Goal: Download file/media

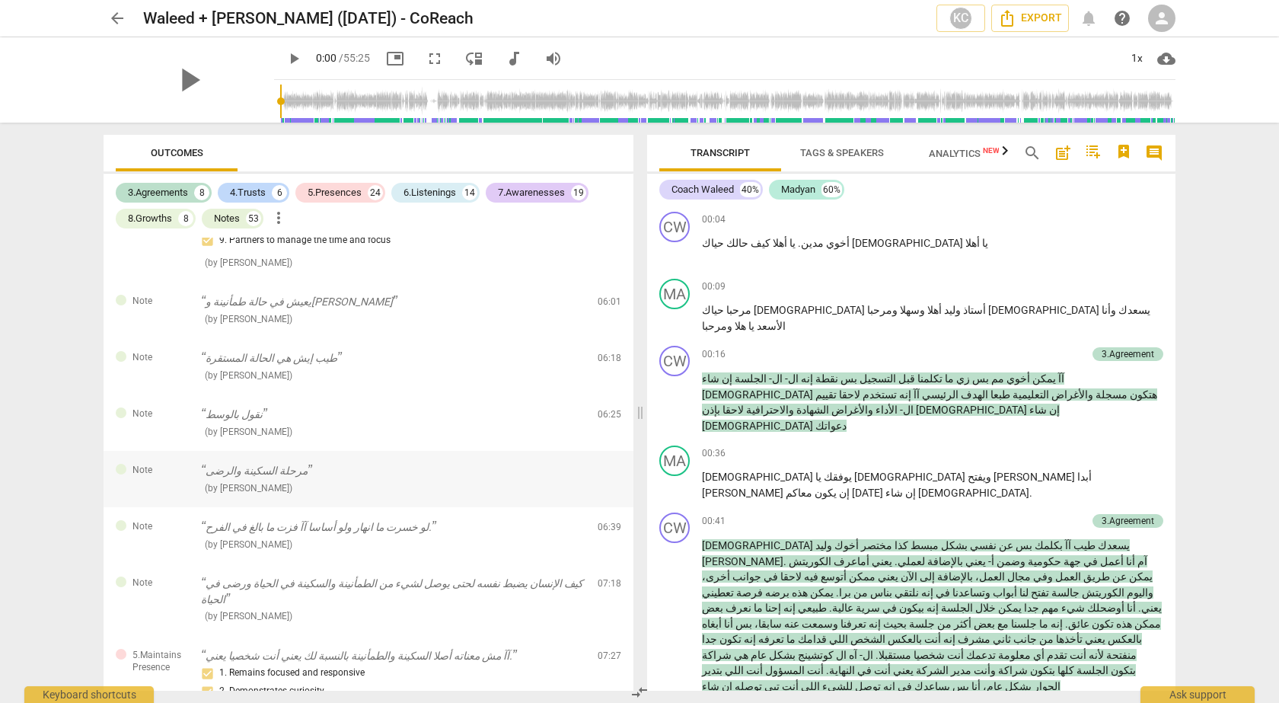
scroll to position [1319, 0]
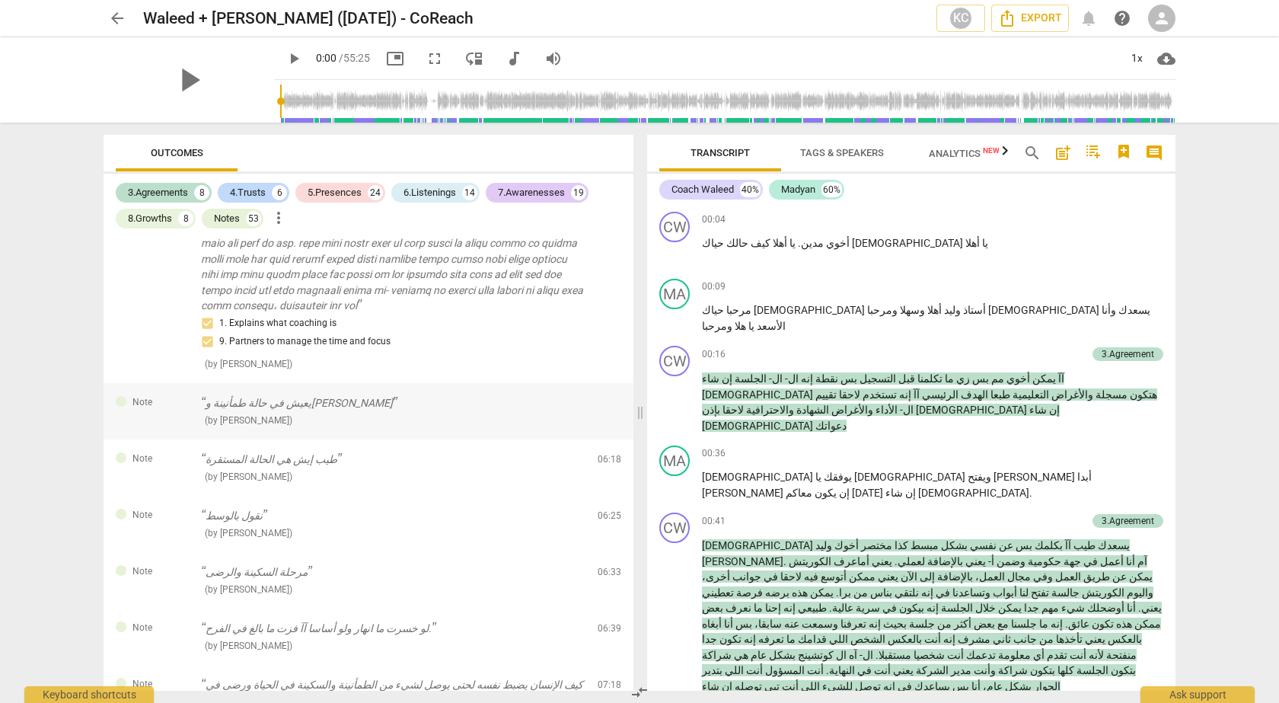
click at [300, 404] on p "يعيش في حالة طمأنينة و[PERSON_NAME]" at bounding box center [393, 403] width 384 height 16
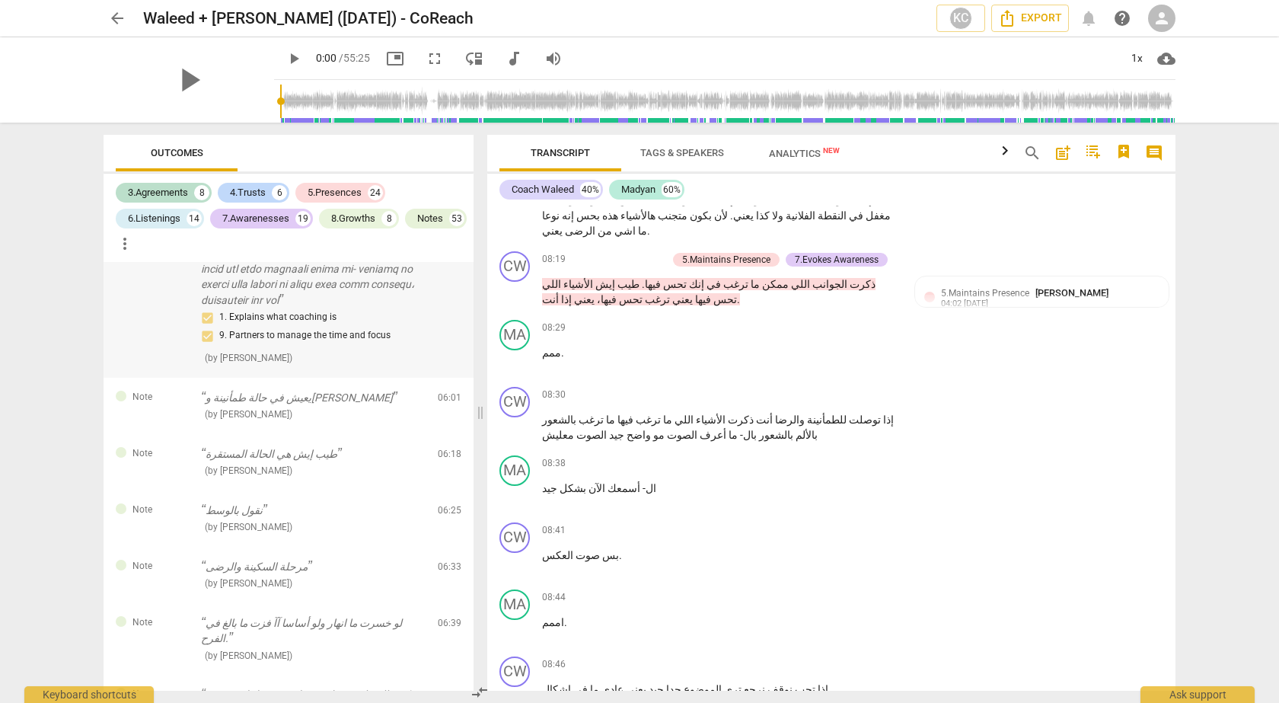
scroll to position [1839, 0]
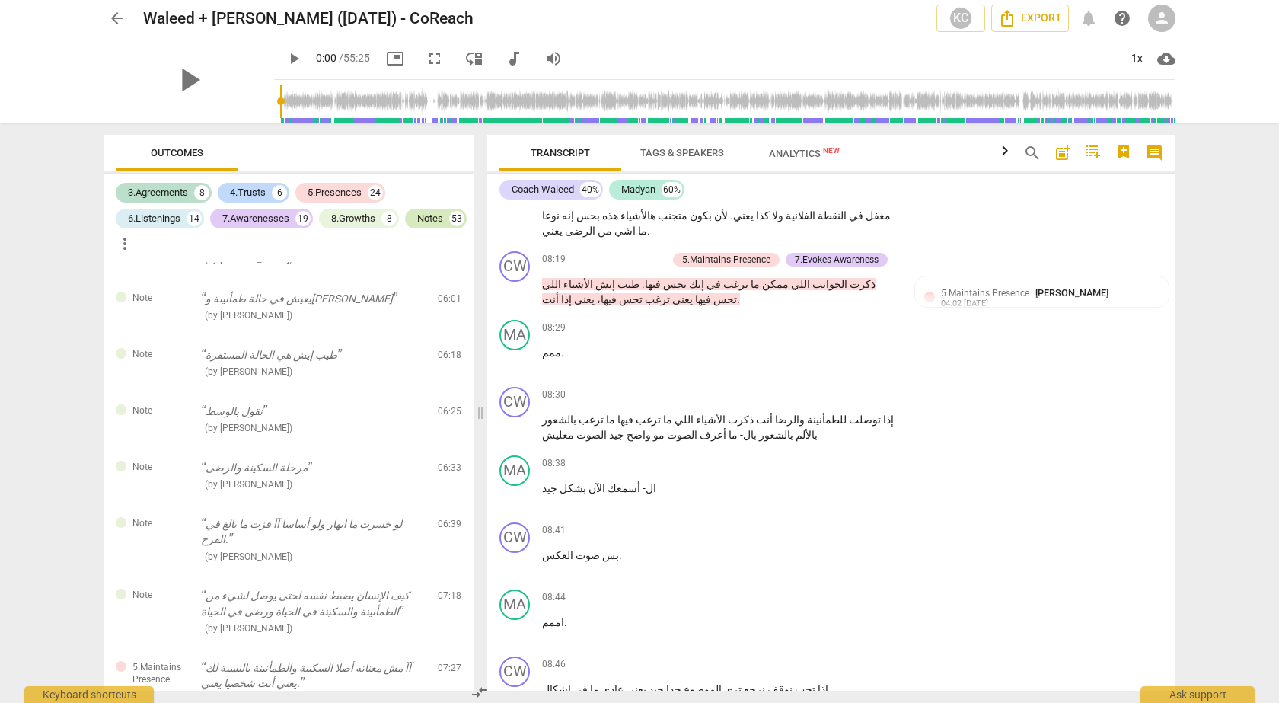
click at [449, 226] on div "53" at bounding box center [456, 218] width 15 height 15
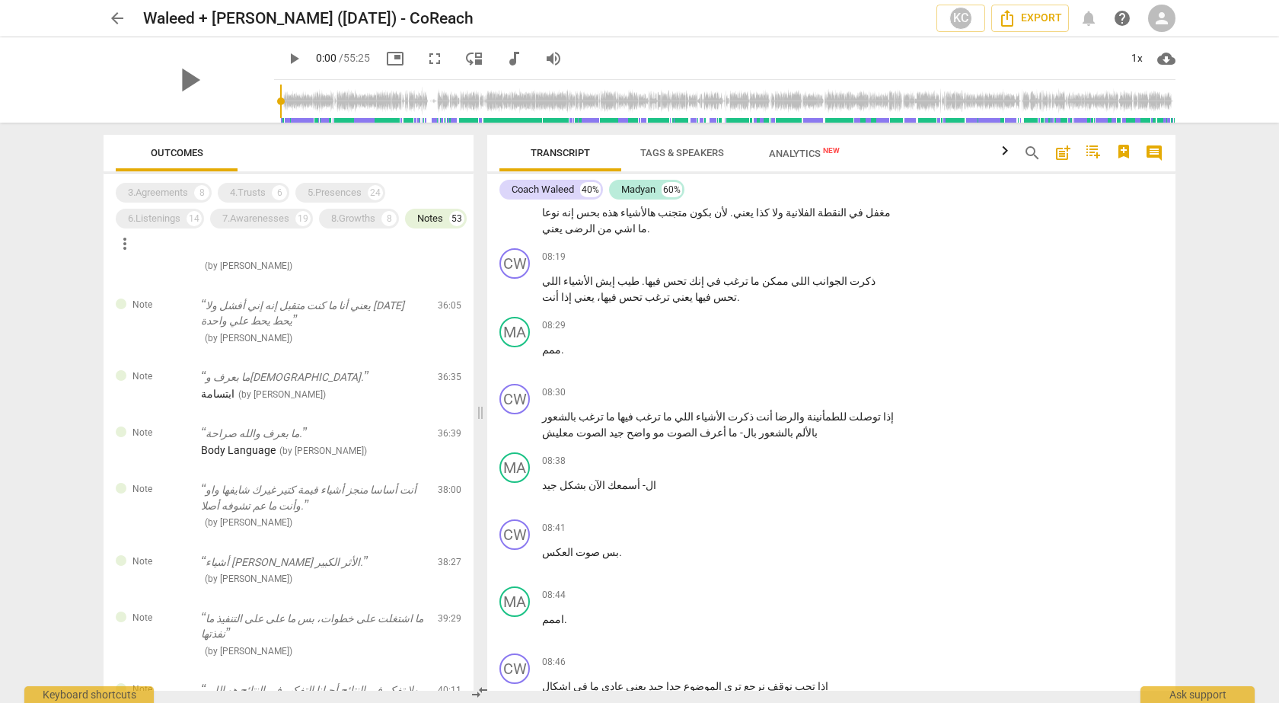
scroll to position [40, 0]
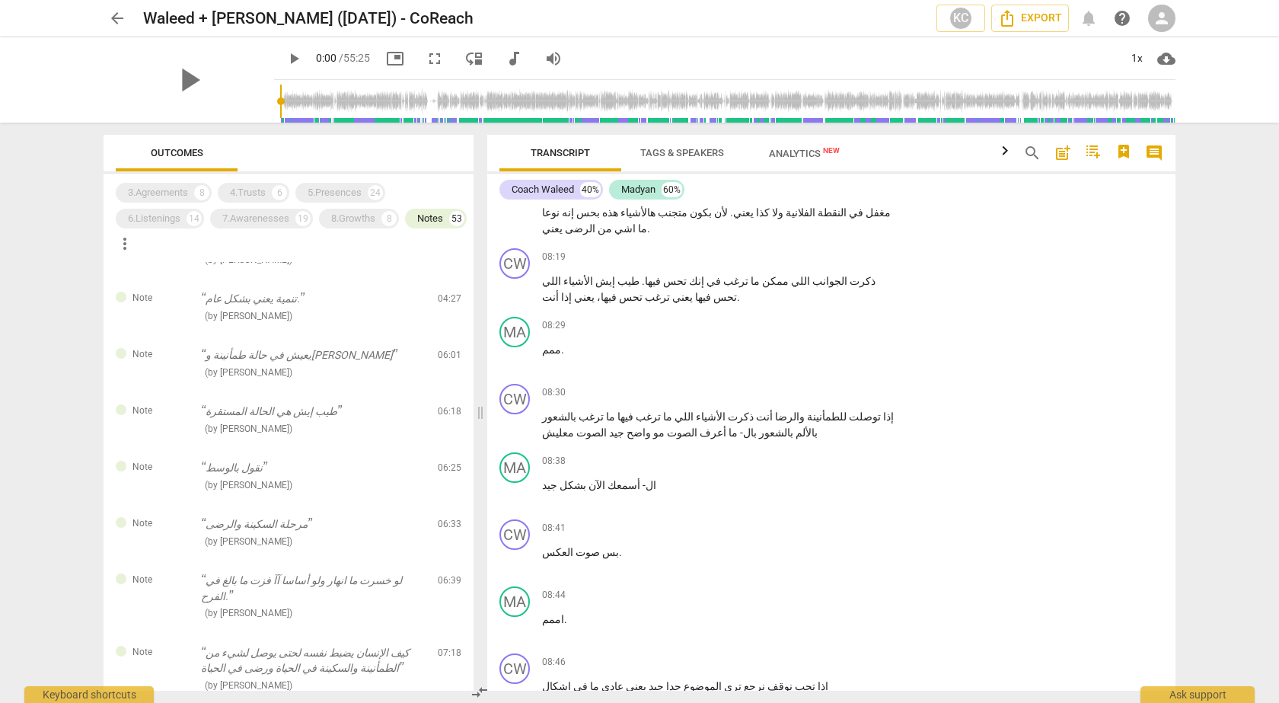
click at [134, 245] on span "more_vert" at bounding box center [125, 243] width 18 height 18
drag, startPoint x: 471, startPoint y: 281, endPoint x: 465, endPoint y: 344, distance: 63.4
click at [465, 344] on div at bounding box center [639, 351] width 1279 height 703
click at [277, 355] on p "يعيش في حالة طمأنينة و[PERSON_NAME]" at bounding box center [313, 355] width 225 height 16
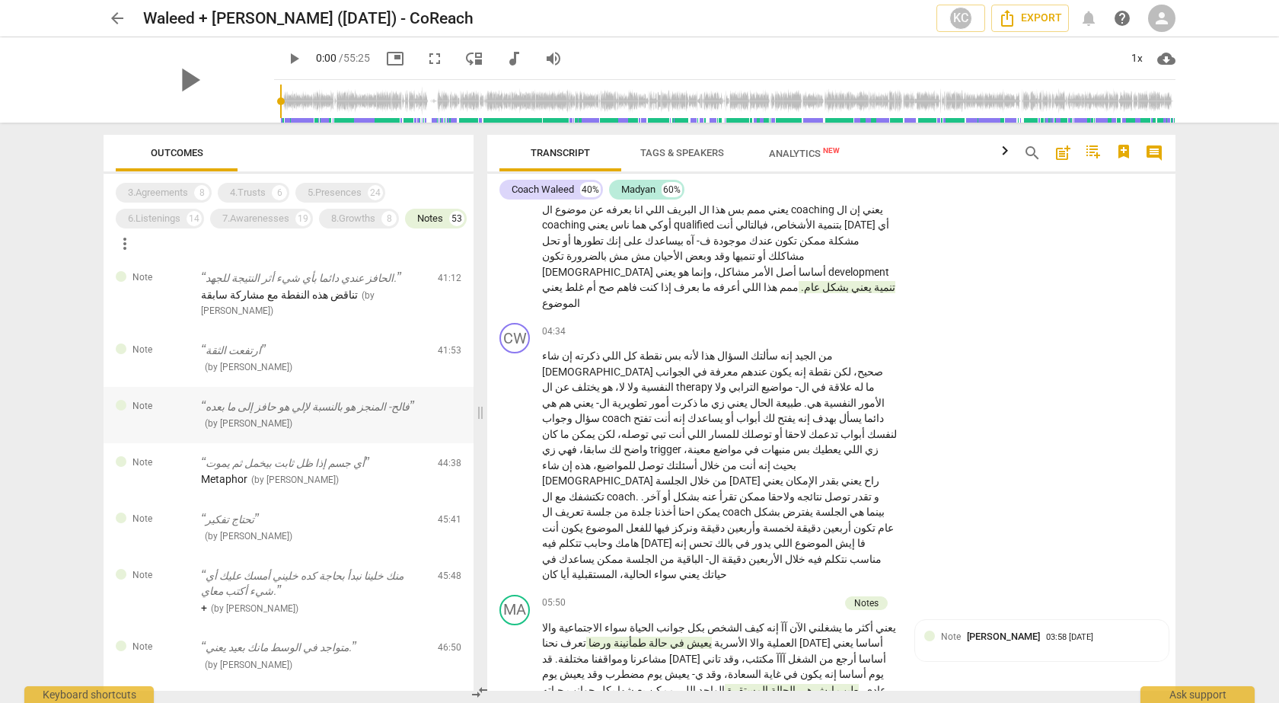
scroll to position [2395, 0]
click at [330, 455] on p "أي جسم إذا ظل ثابت بيخمل ثم يموت" at bounding box center [313, 463] width 225 height 16
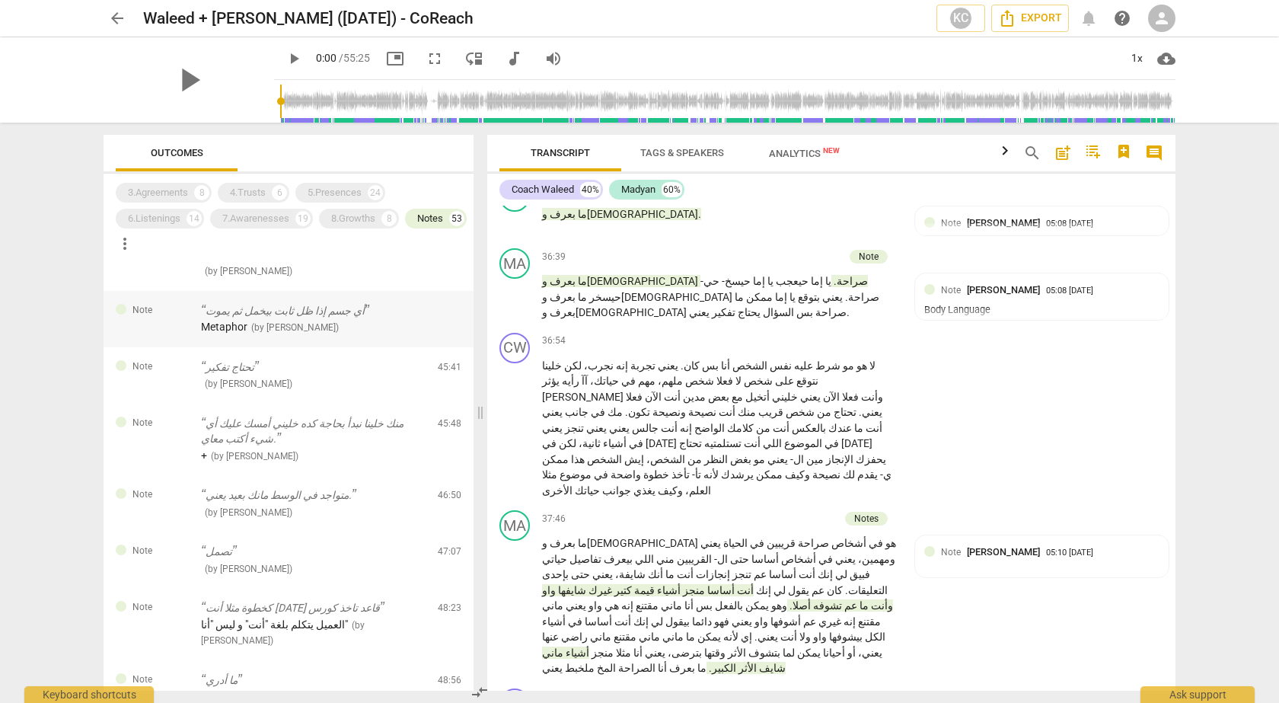
scroll to position [2548, 0]
click at [394, 415] on p "منك خلينا نبدأ بحاجة كده خليني أمسك عليك أي شيء أكتب معاي." at bounding box center [313, 430] width 225 height 31
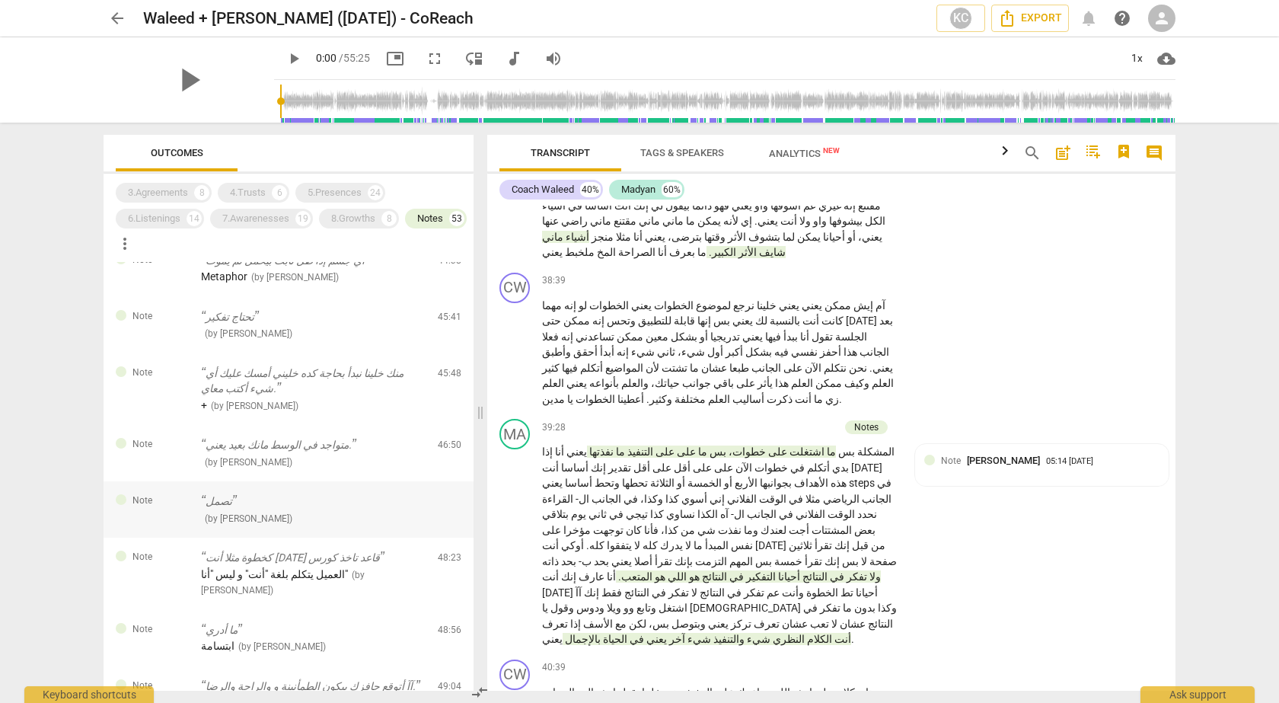
scroll to position [2624, 0]
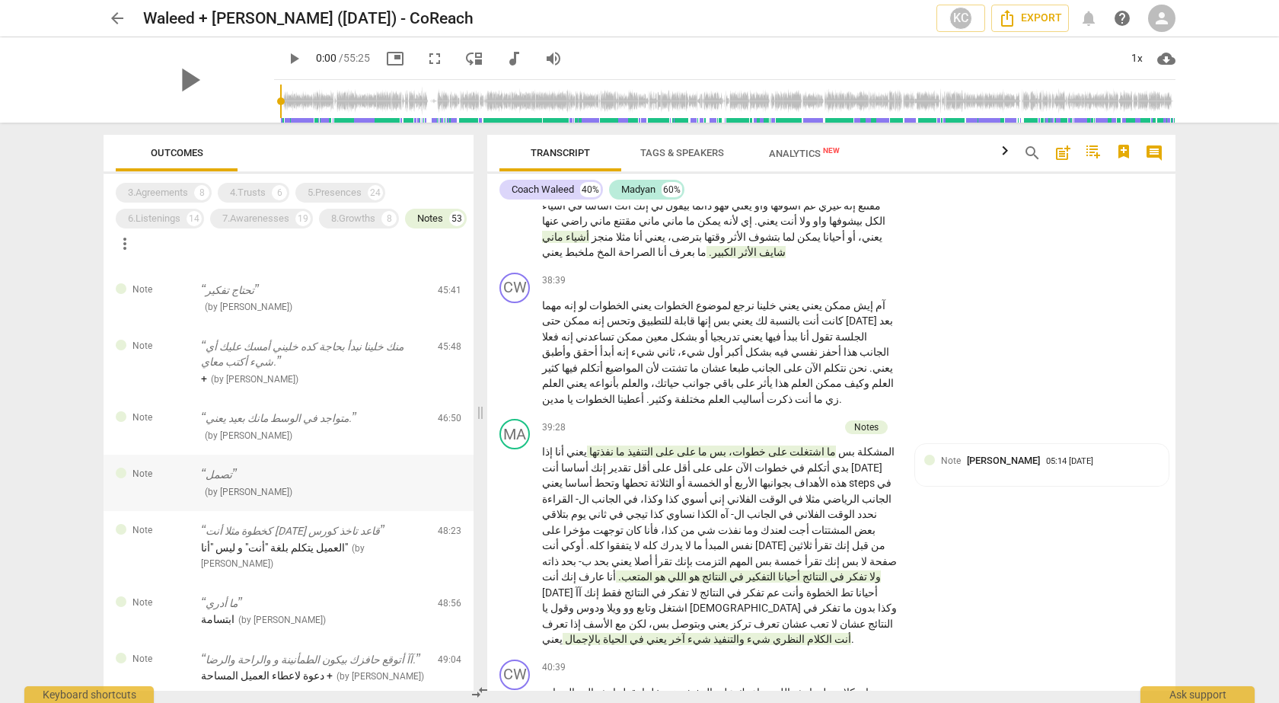
click at [305, 467] on p "تصمل" at bounding box center [313, 475] width 225 height 16
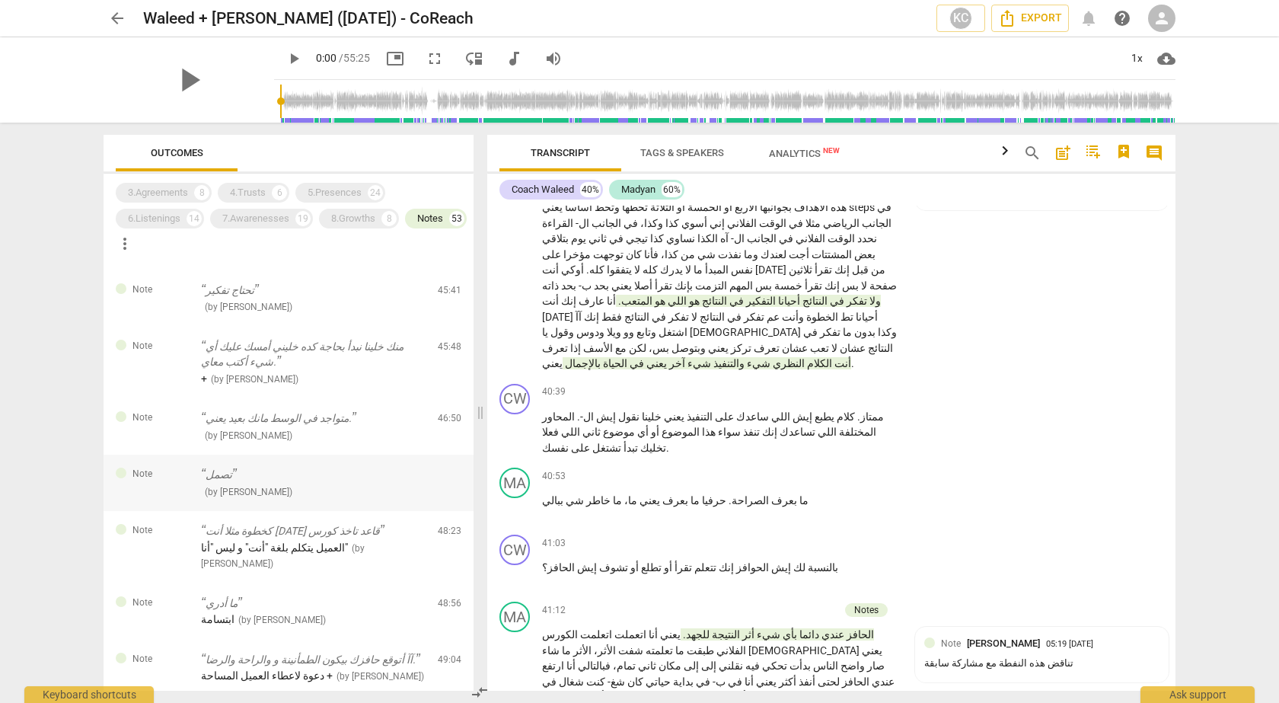
scroll to position [11883, 0]
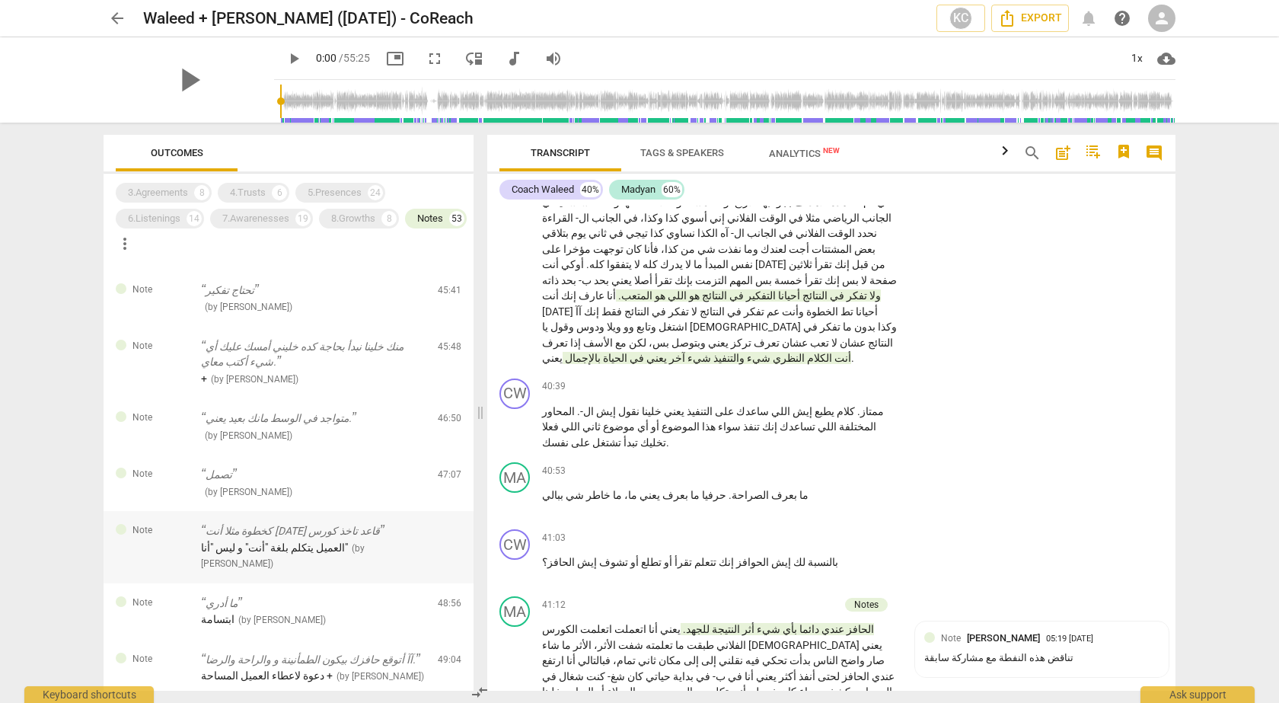
click at [400, 523] on p "كخطوة مثلا أنت [DATE] قاعد تاخذ كورس" at bounding box center [313, 531] width 225 height 16
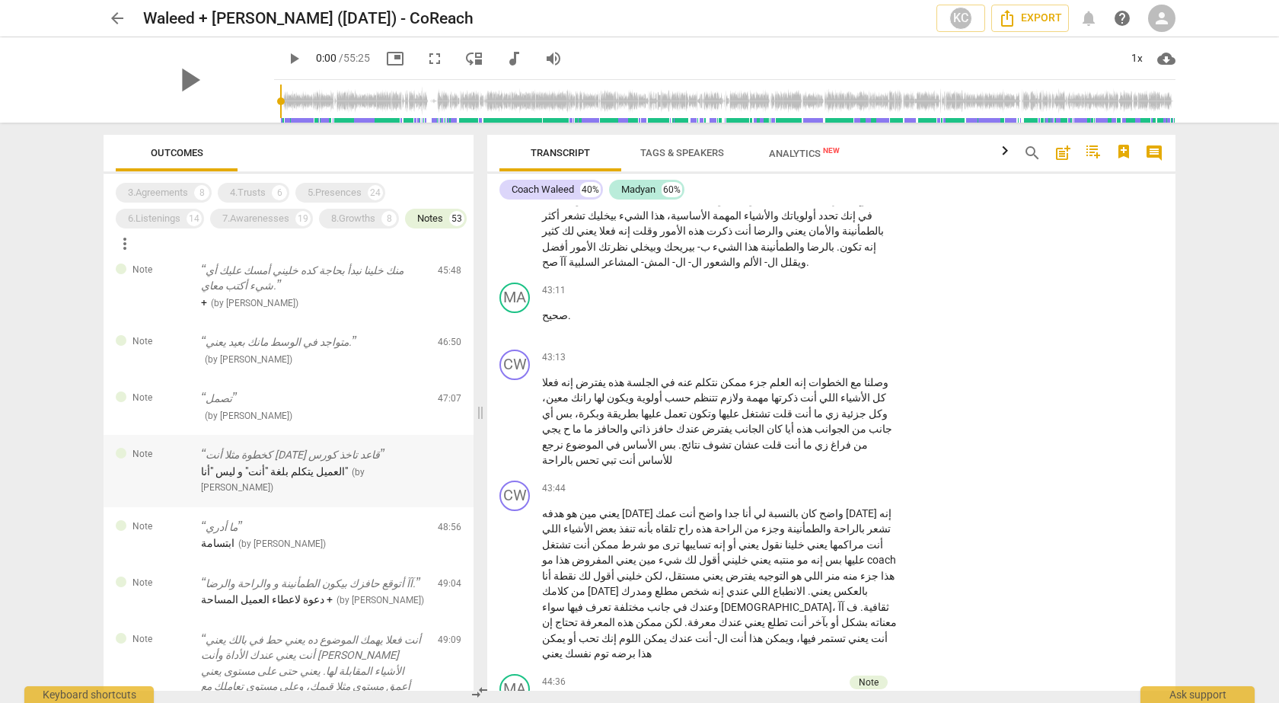
scroll to position [2776, 0]
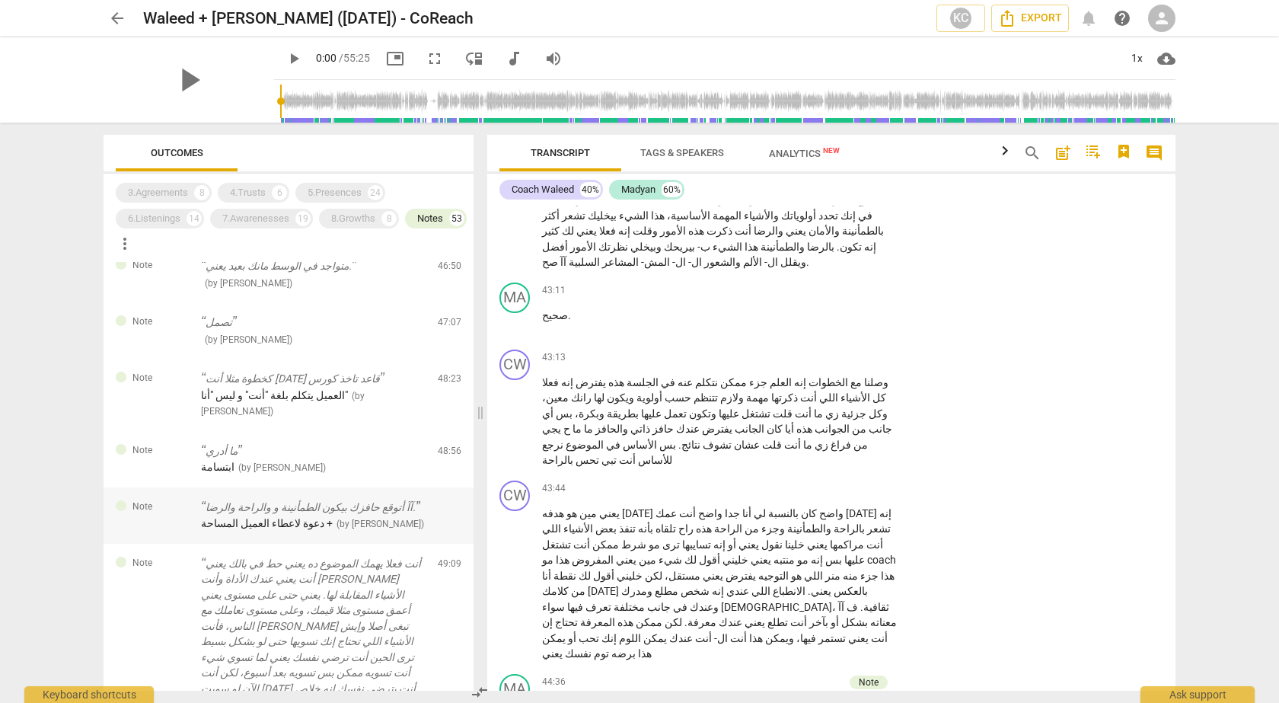
click at [324, 487] on div "Note آآ أتوقع حافزك بيكون الطمأنينة و والراحة والرضا. دعوة لاعطاء العميل المساح…" at bounding box center [289, 515] width 370 height 56
click at [324, 499] on p "آآ أتوقع حافزك بيكون الطمأنينة و والراحة والرضا." at bounding box center [313, 507] width 225 height 16
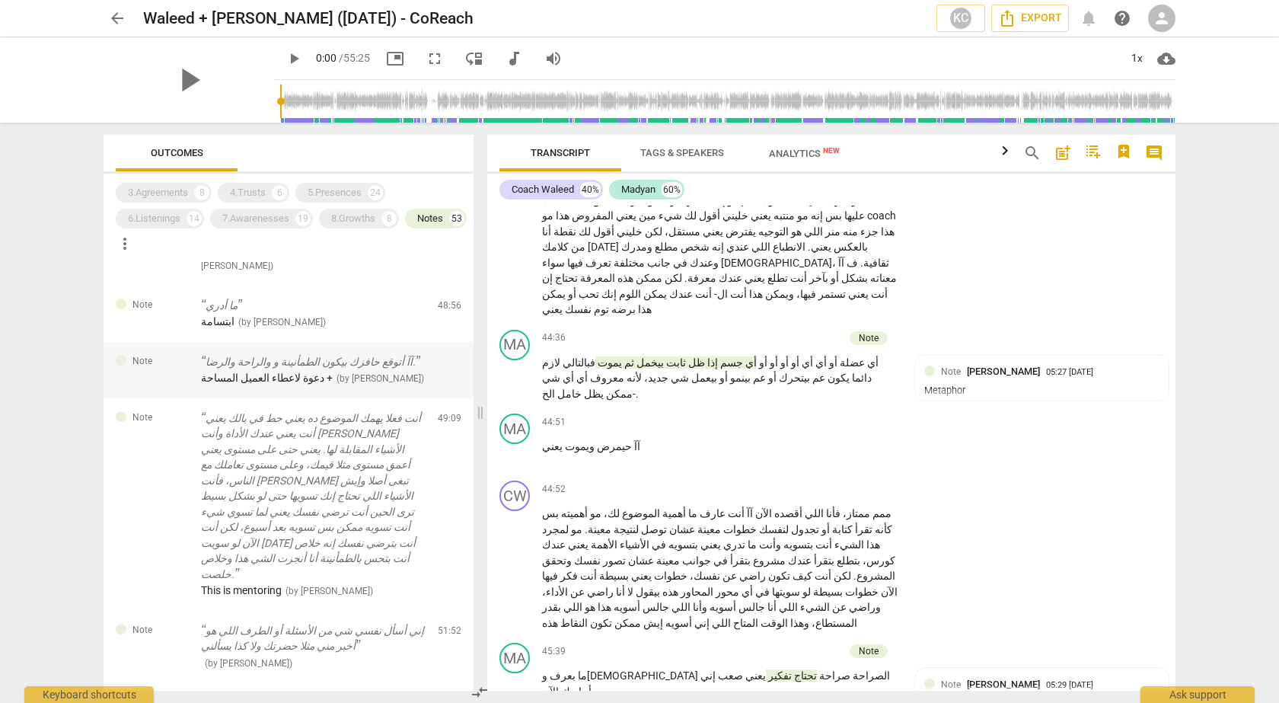
scroll to position [2928, 0]
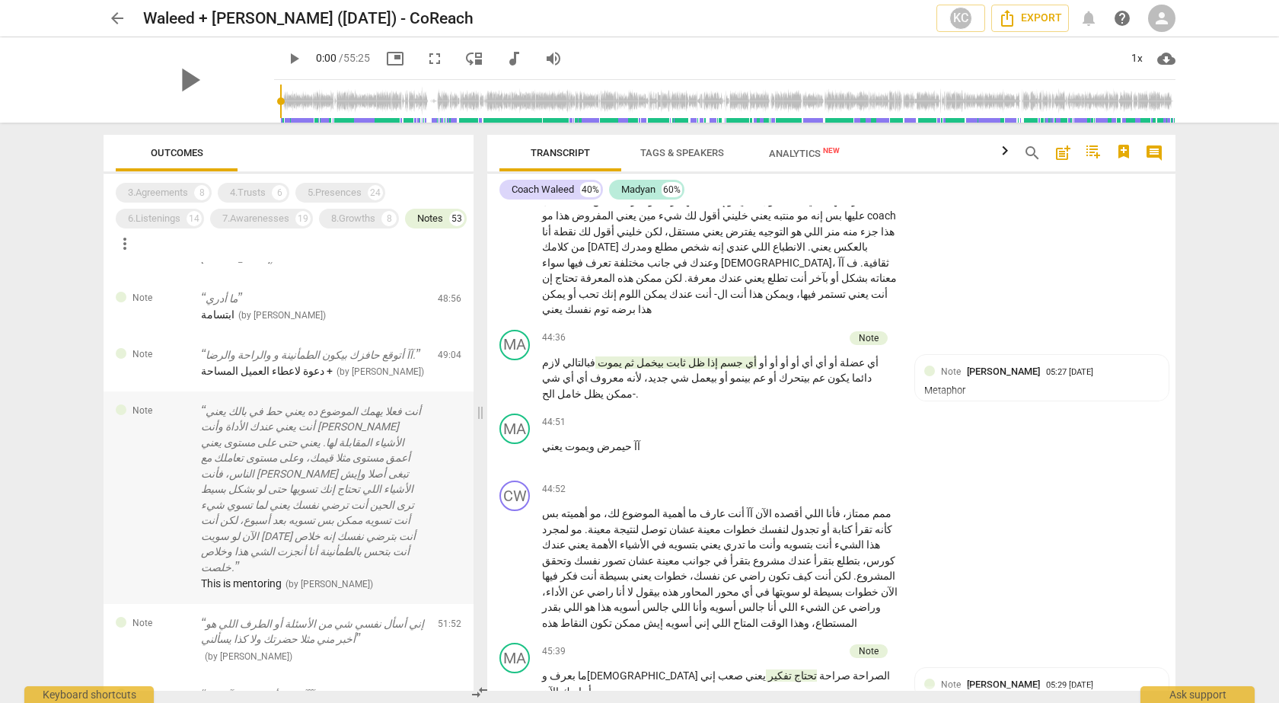
click at [412, 404] on p "أنت فعلا يهمك الموضوع ده يعني حط في بالك يعني أنت يعني عندك الأداة وأنت [PERSON…" at bounding box center [313, 490] width 225 height 172
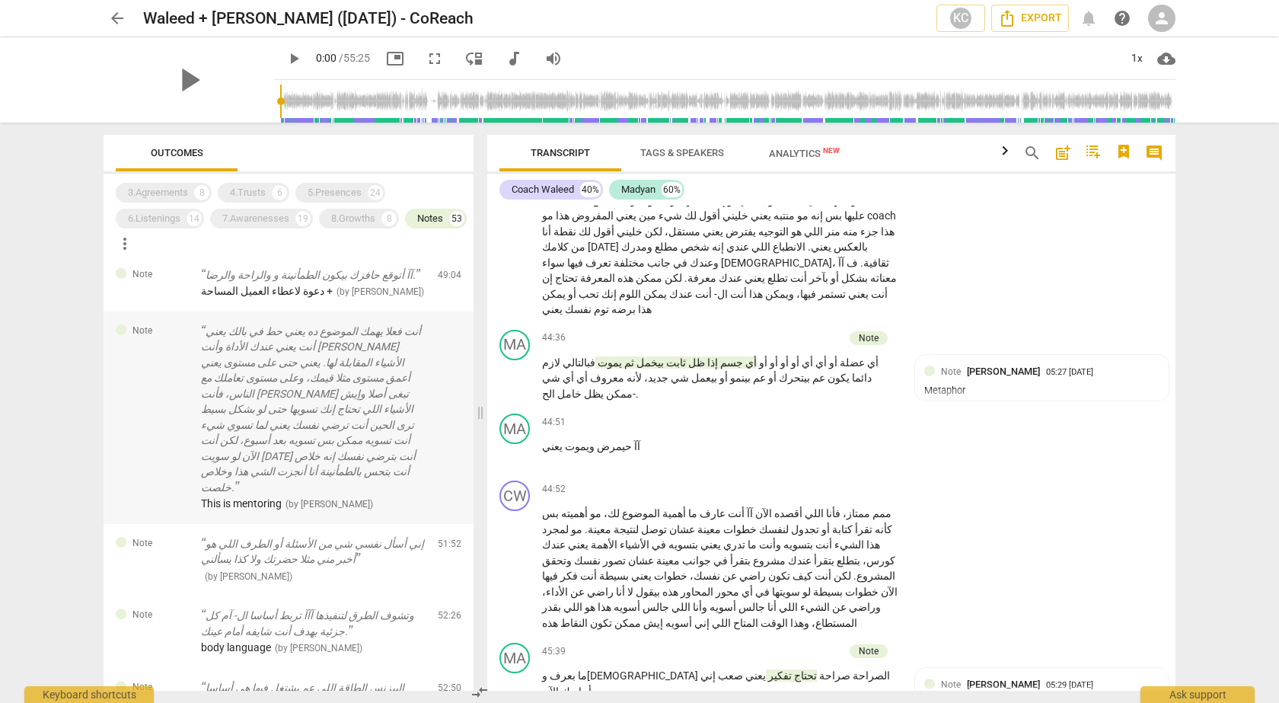
scroll to position [3012, 0]
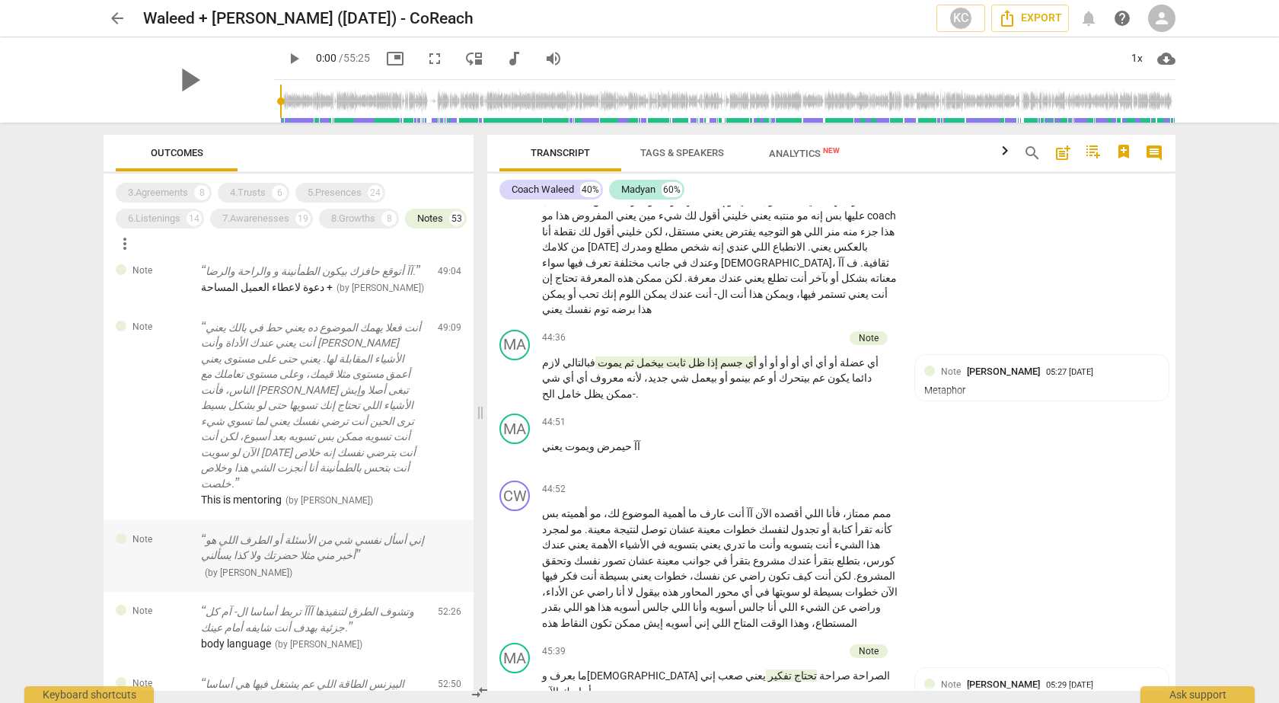
click at [401, 532] on p "إني أسأل نفسي شي من الأسئلة أو الطرف اللي هو أخبر مني مثلا حضرتك ولا كذا يسألني" at bounding box center [313, 547] width 225 height 31
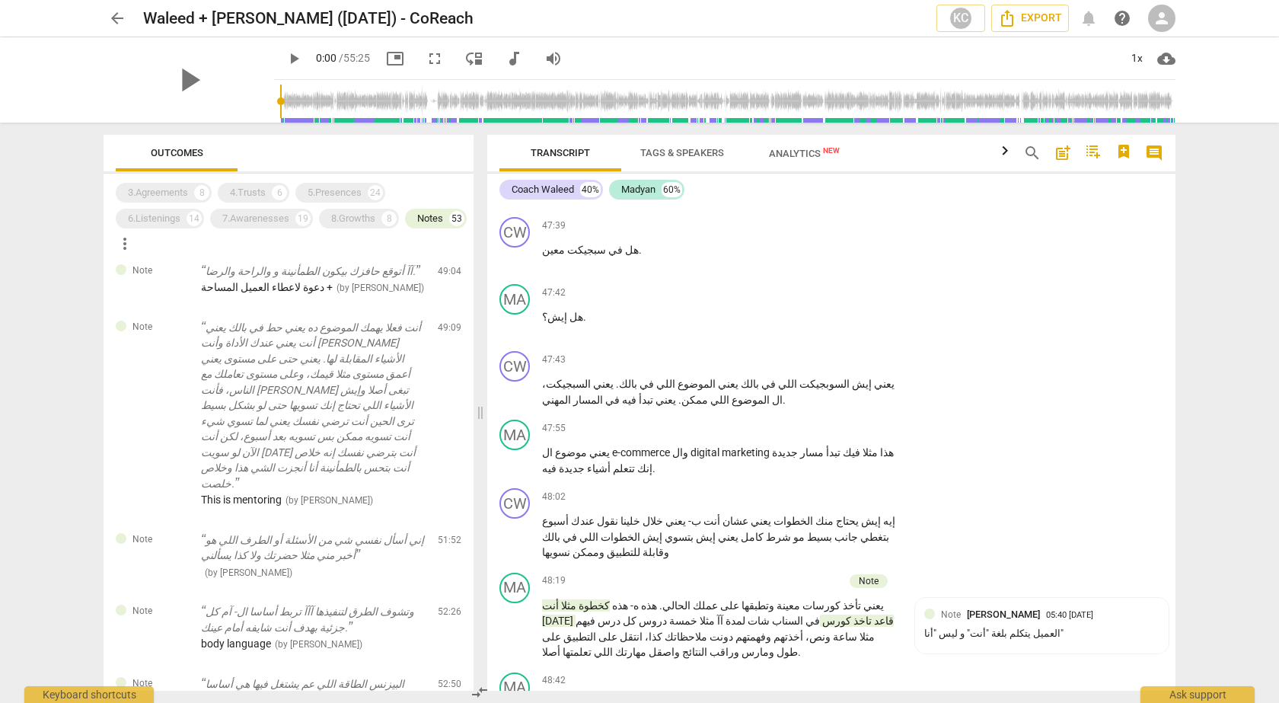
scroll to position [14144, 0]
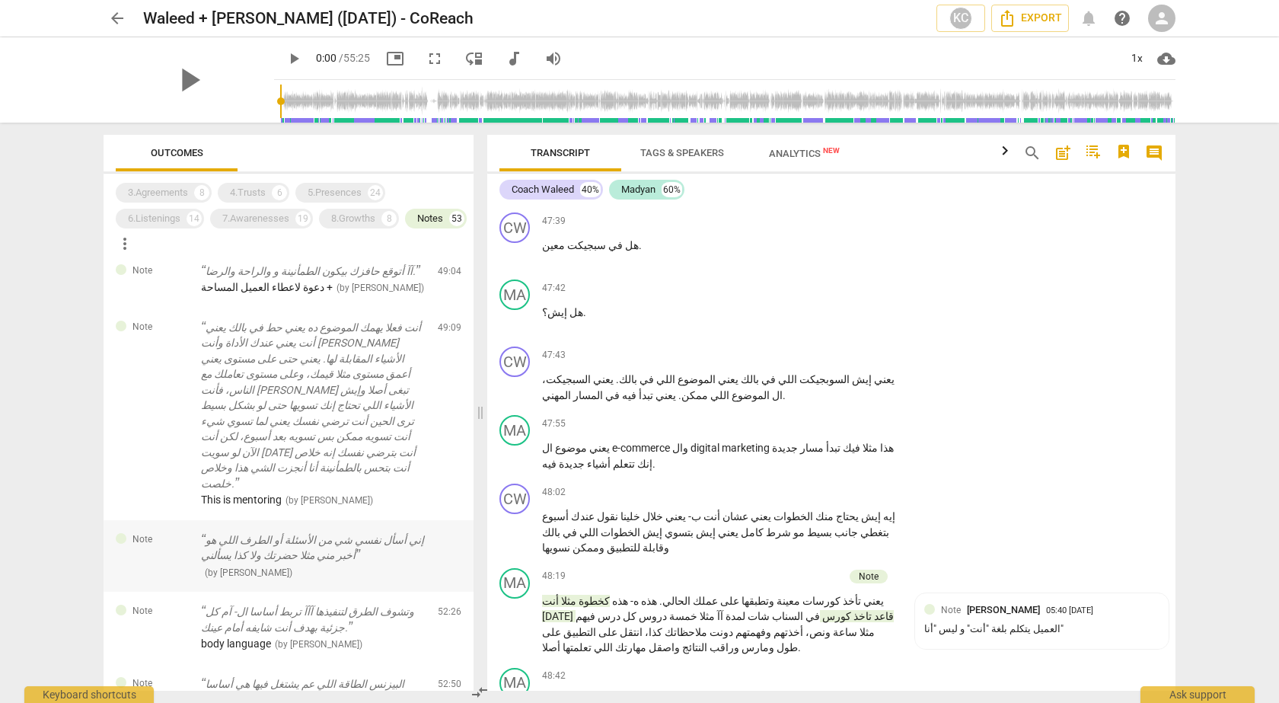
click at [344, 532] on p "إني أسأل نفسي شي من الأسئلة أو الطرف اللي هو أخبر مني مثلا حضرتك ولا كذا يسألني" at bounding box center [313, 547] width 225 height 31
click at [363, 604] on p "وتشوف الطرق لتنفيذها آآآ تربط أساسا ال- آم كل جزئية بهدف أنت شايفه أمام عينك." at bounding box center [313, 619] width 225 height 31
click at [371, 676] on p "البيزنس الطاقة اللي عم يشتغل فيها هي أساسا رؤيتي" at bounding box center [313, 691] width 225 height 31
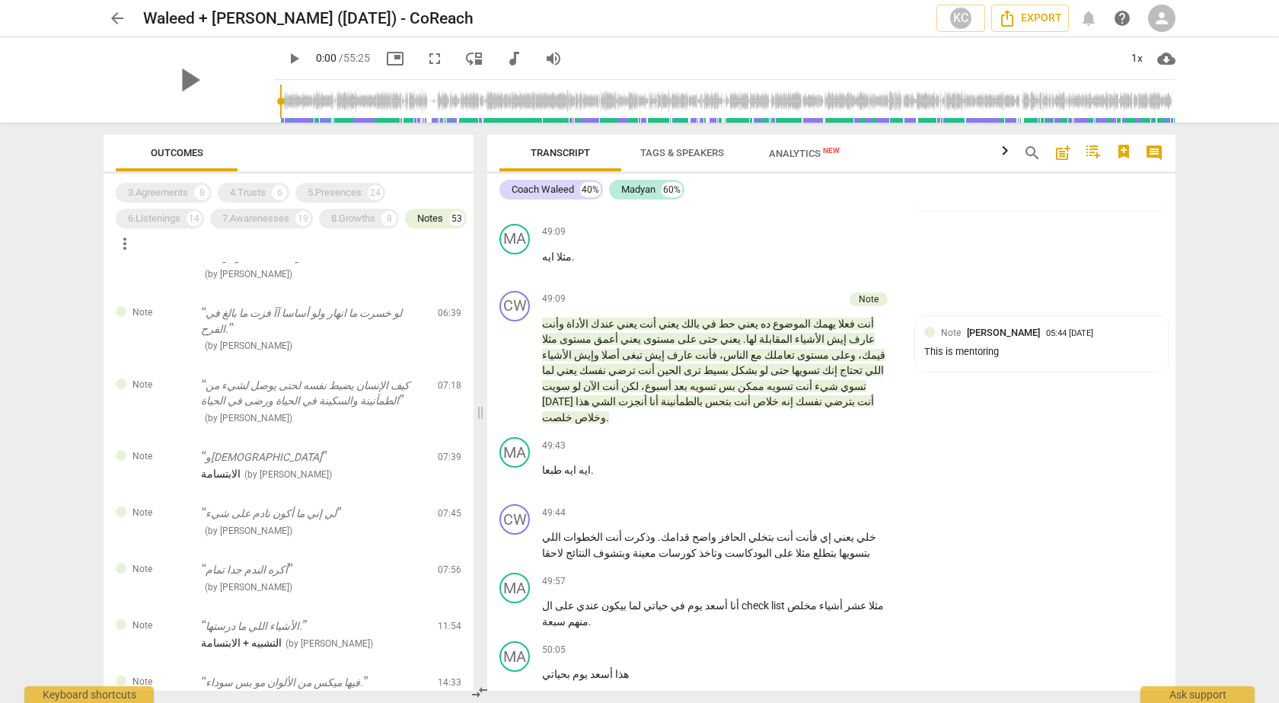
scroll to position [0, 0]
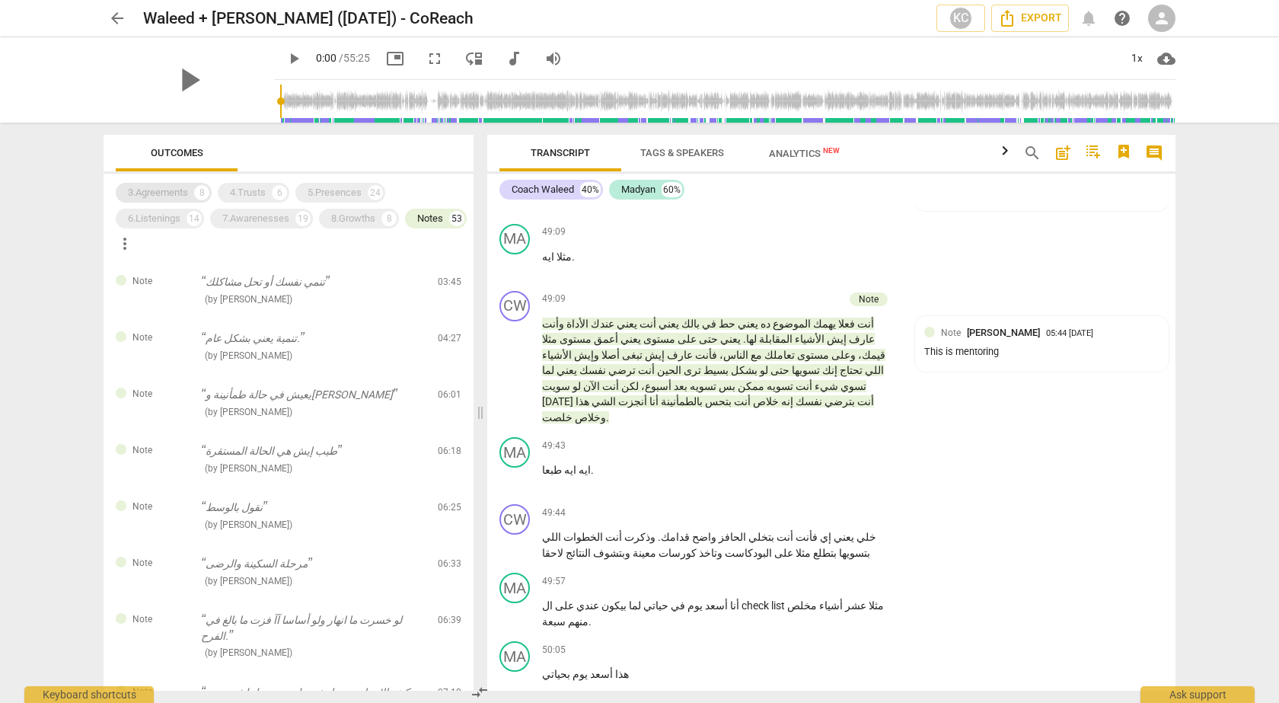
click at [161, 190] on div "3.Agreements" at bounding box center [158, 192] width 60 height 15
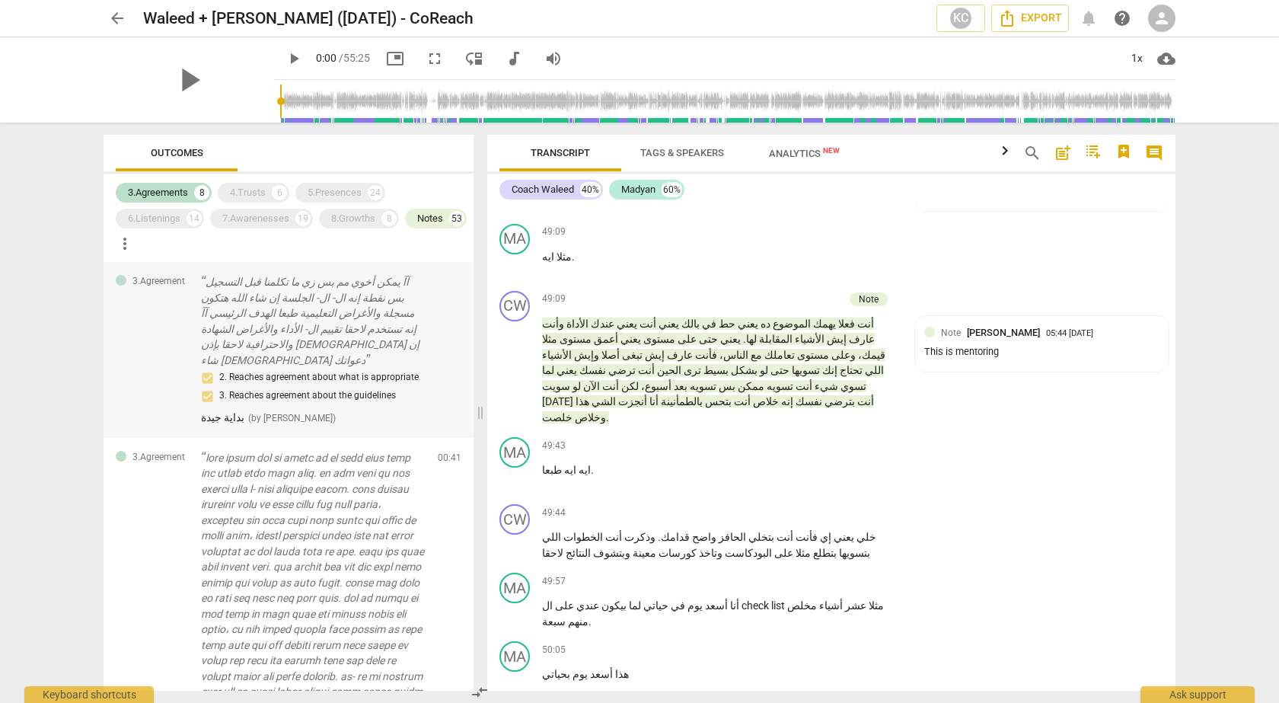
click at [349, 280] on p "آآ يمكن أخوي مم بس زي ما تكلمنا قبل التسجيل بس نقطة إنه ال- ال- الجلسة إن شاء ا…" at bounding box center [313, 321] width 225 height 94
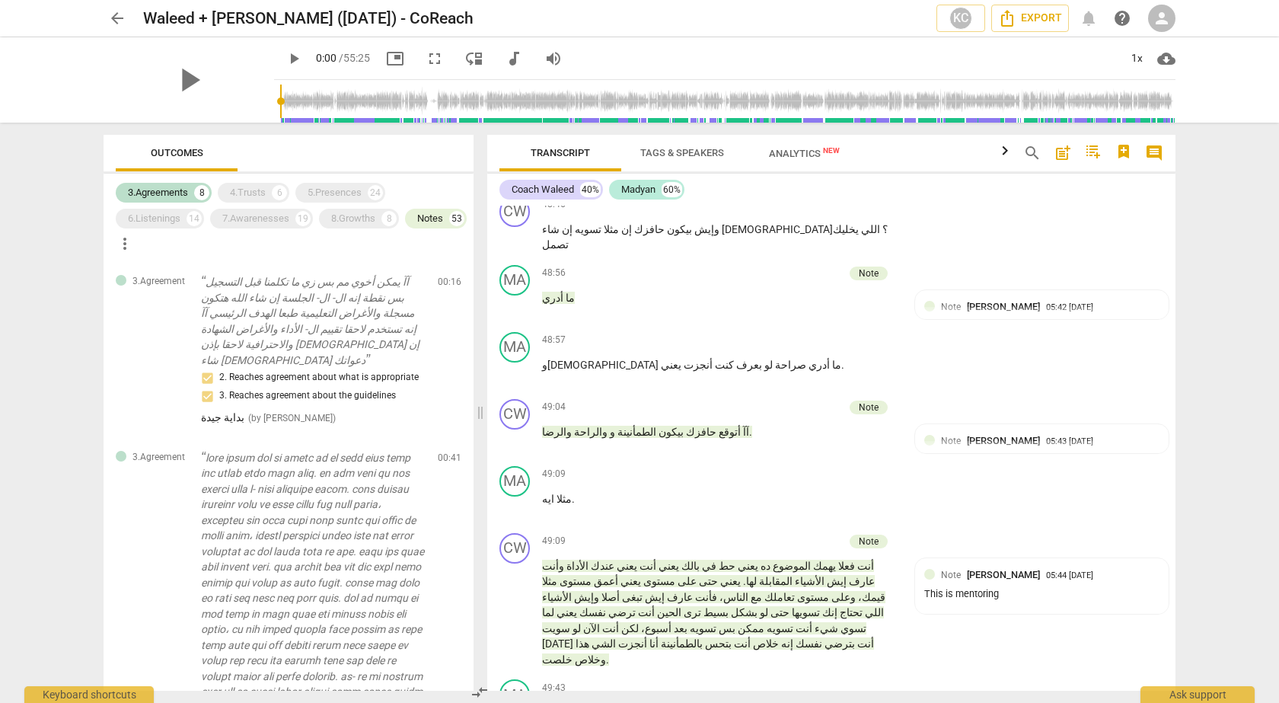
scroll to position [14924, 0]
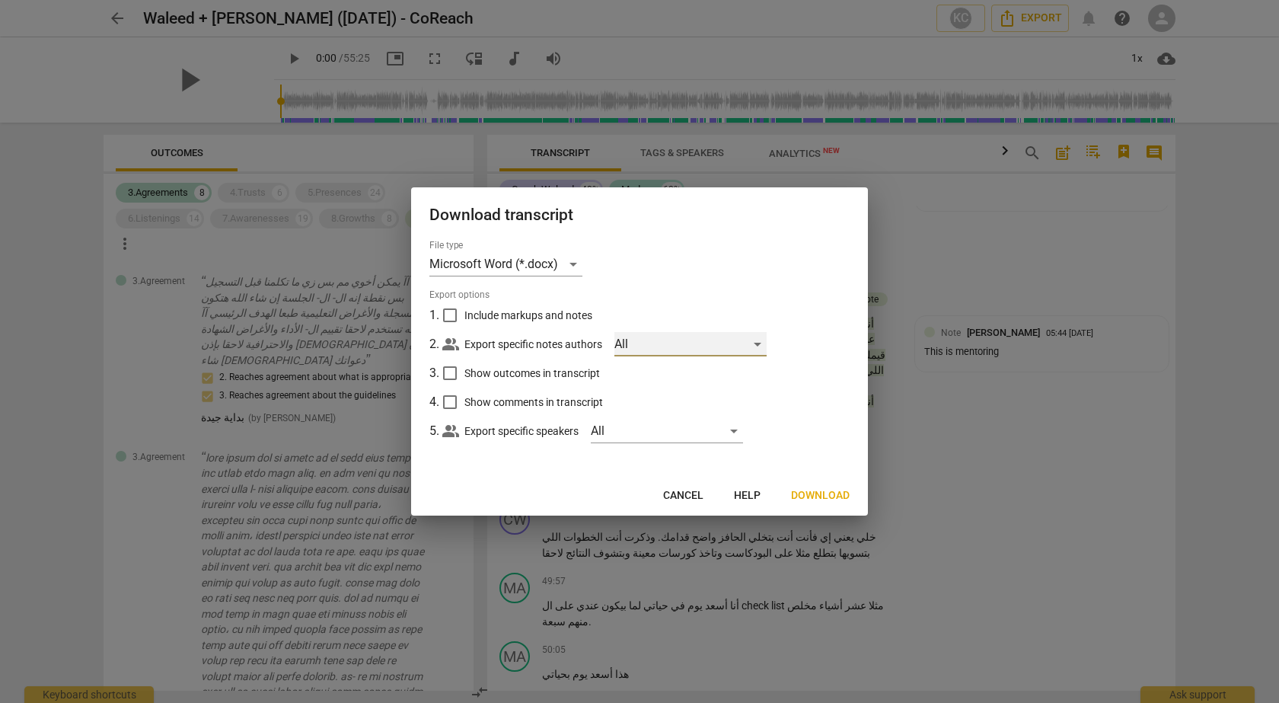
click at [688, 337] on div "All" at bounding box center [690, 344] width 152 height 24
click at [815, 302] on div at bounding box center [639, 351] width 1279 height 703
click at [448, 313] on input "Include markups and notes" at bounding box center [449, 315] width 29 height 29
checkbox input "true"
click at [448, 370] on input "Show outcomes in transcript" at bounding box center [449, 373] width 29 height 29
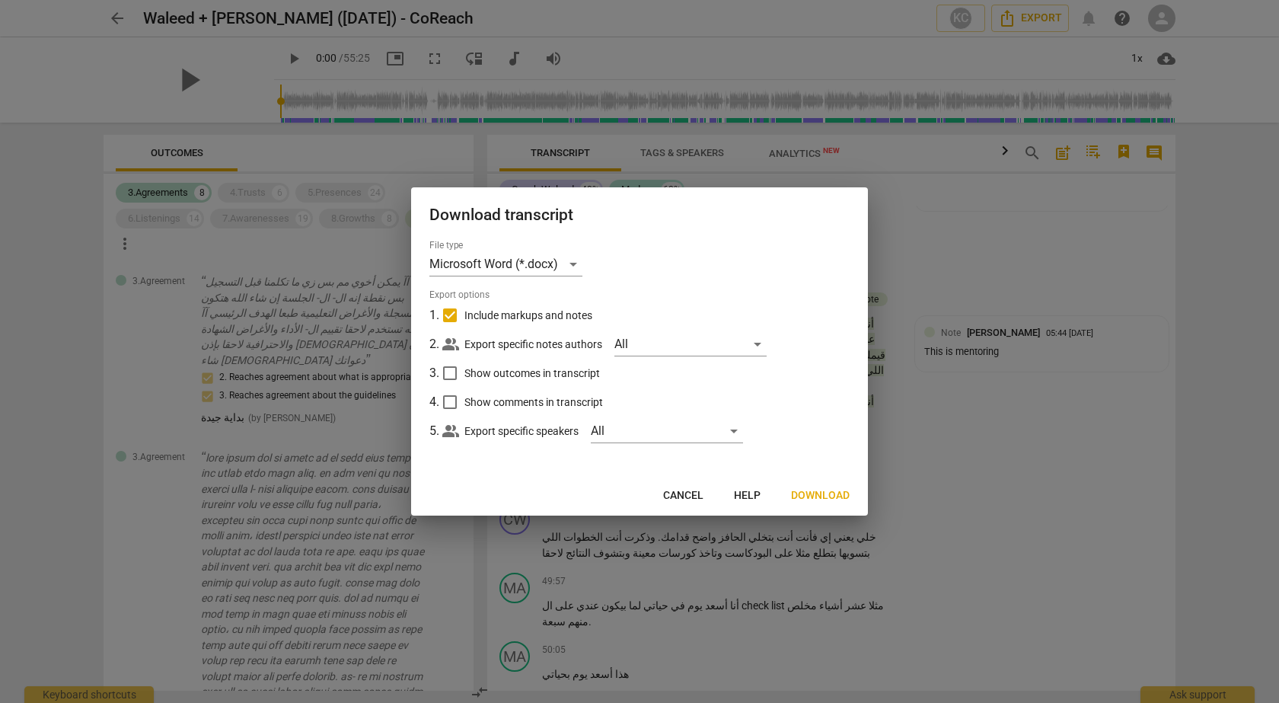
checkbox input "true"
click at [451, 401] on input "Show comments in transcript" at bounding box center [449, 402] width 29 height 29
checkbox input "true"
click at [819, 495] on span "Download" at bounding box center [820, 495] width 59 height 15
